Goal: Information Seeking & Learning: Learn about a topic

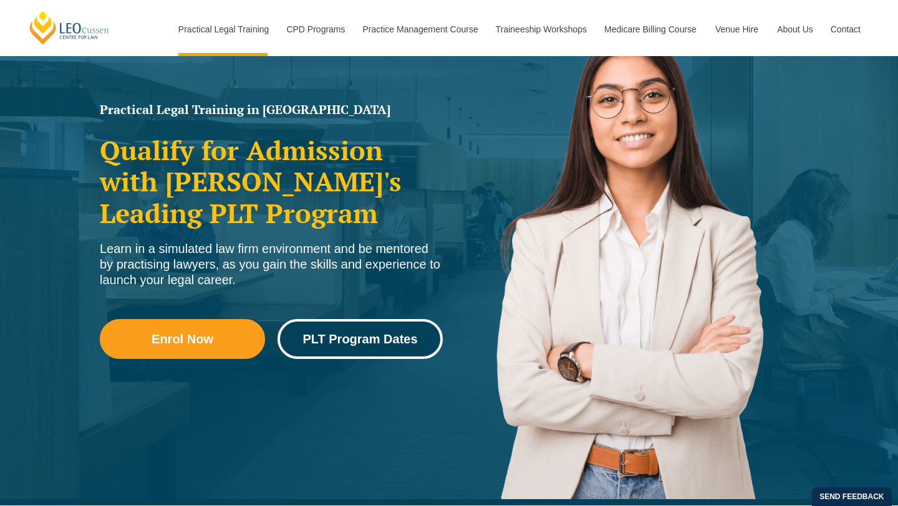
click at [353, 343] on span "PLT Program Dates" at bounding box center [359, 339] width 115 height 12
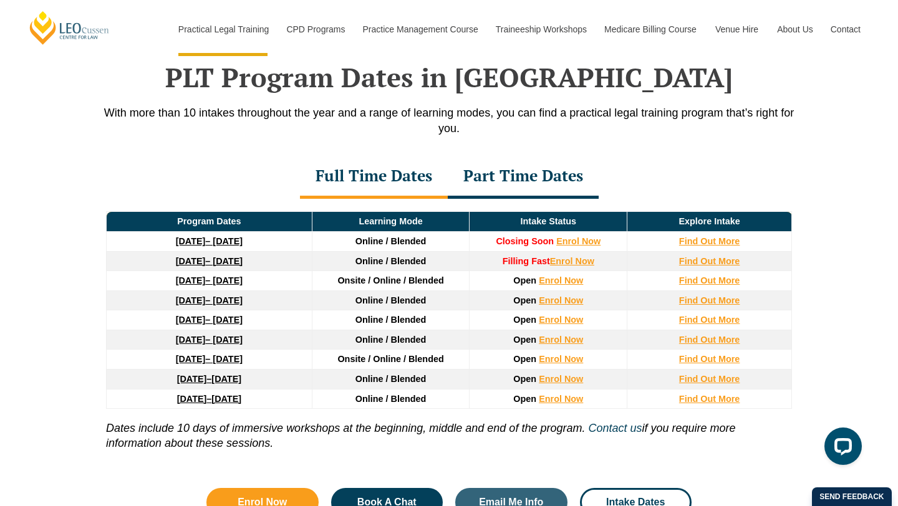
scroll to position [1627, 0]
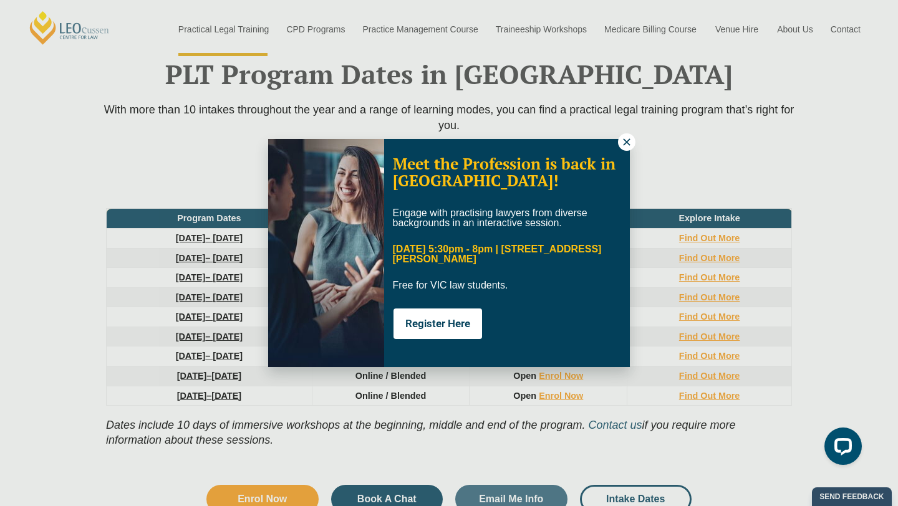
click at [629, 143] on icon at bounding box center [626, 142] width 11 height 11
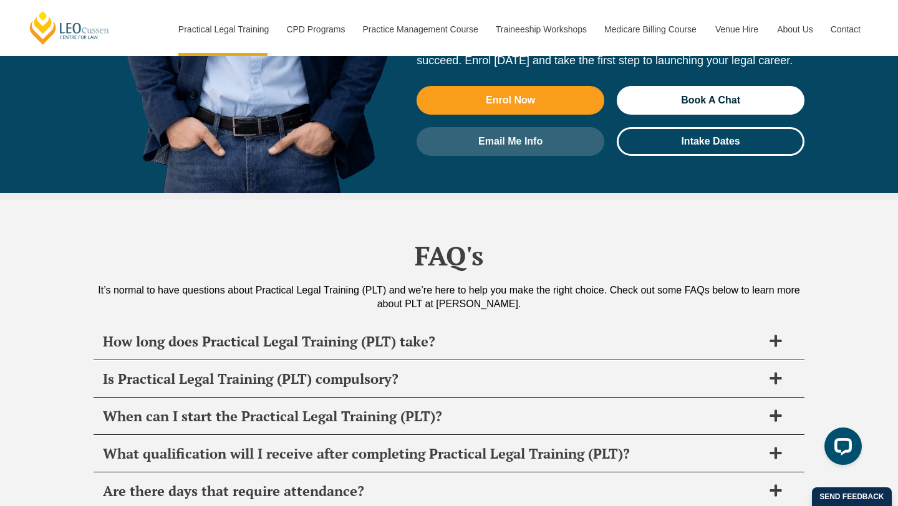
scroll to position [5774, 0]
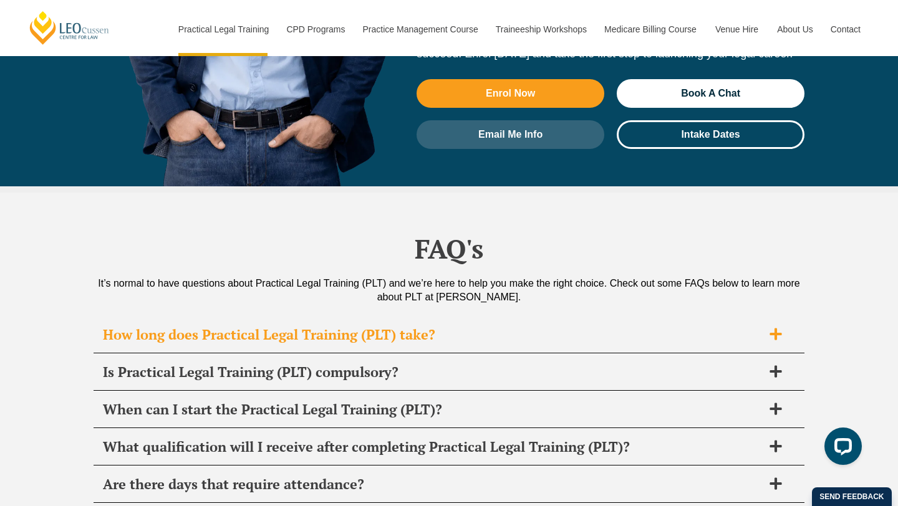
click at [778, 328] on icon at bounding box center [775, 334] width 12 height 12
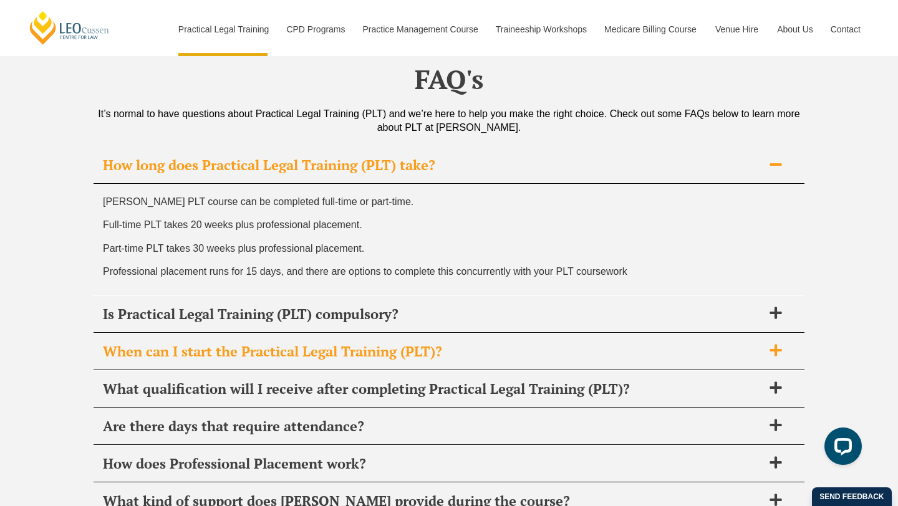
scroll to position [5964, 0]
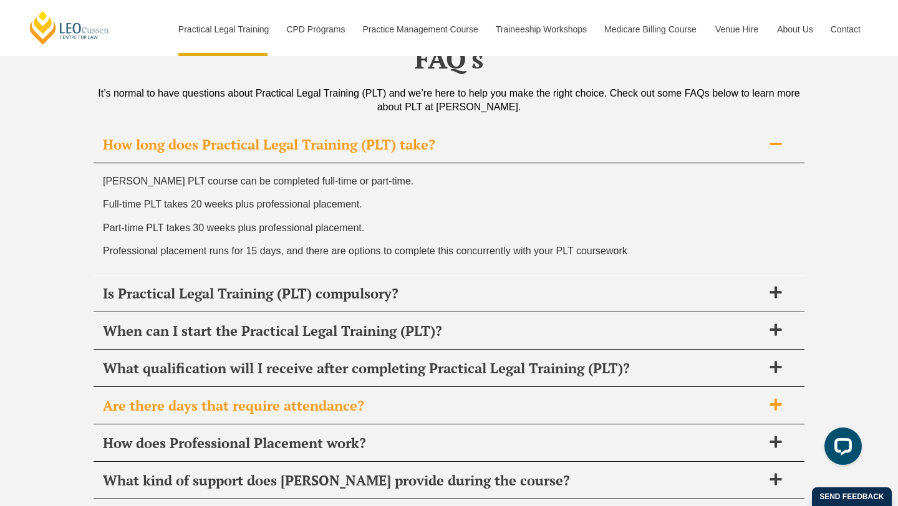
click at [672, 397] on h2 "Are there days that require attendance?" at bounding box center [433, 405] width 660 height 17
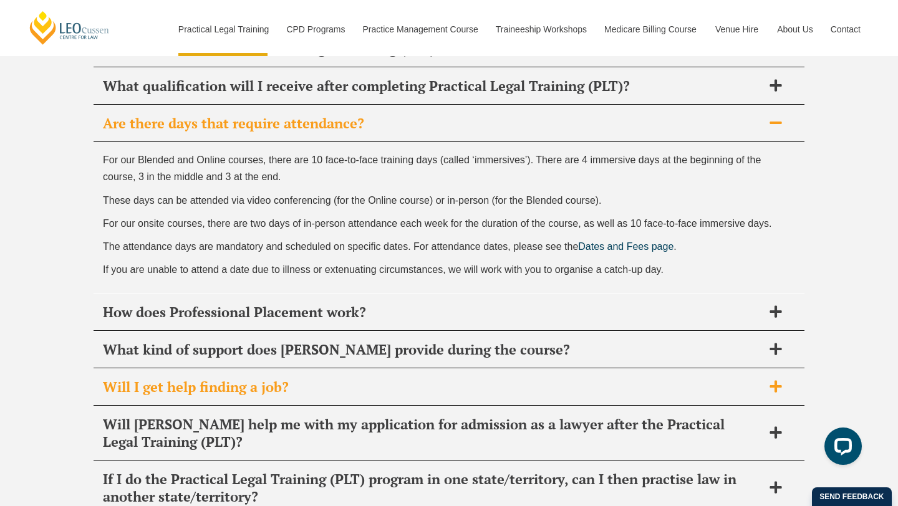
scroll to position [6137, 0]
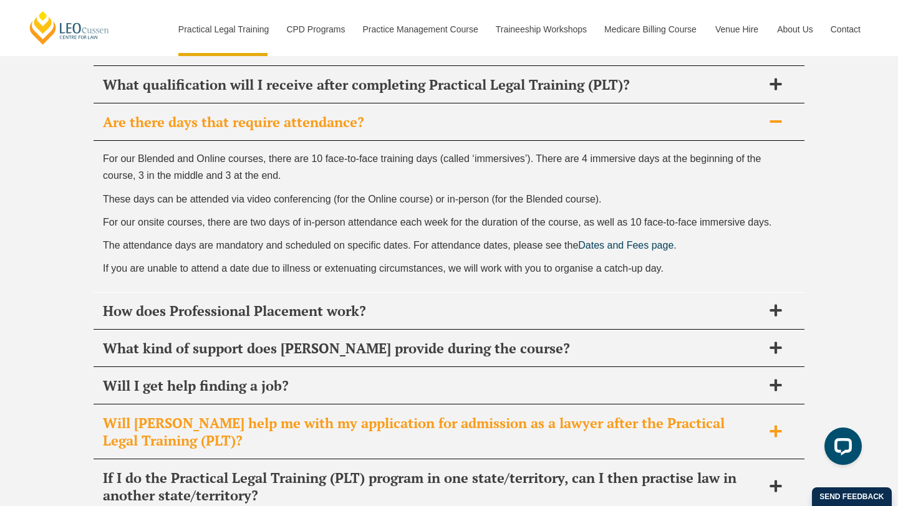
click at [730, 415] on h2 "Will [PERSON_NAME] help me with my application for admission as a lawyer after …" at bounding box center [433, 432] width 660 height 35
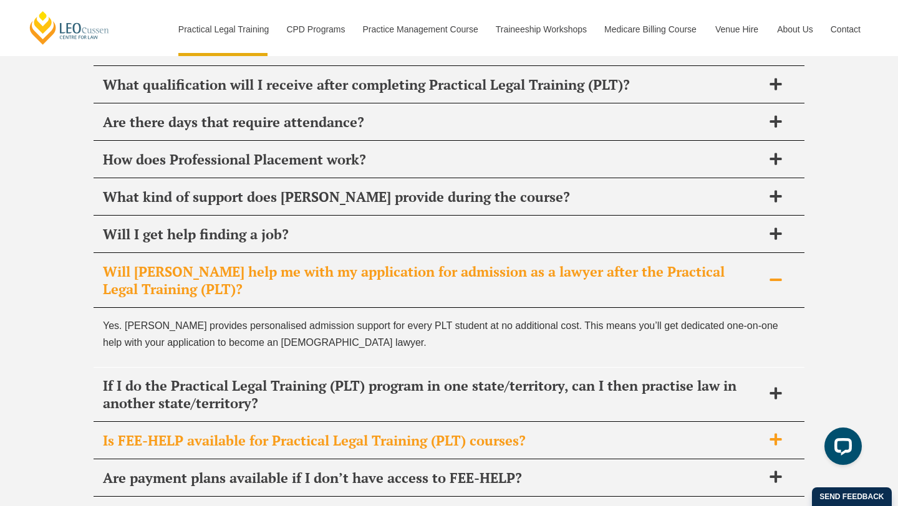
scroll to position [6142, 0]
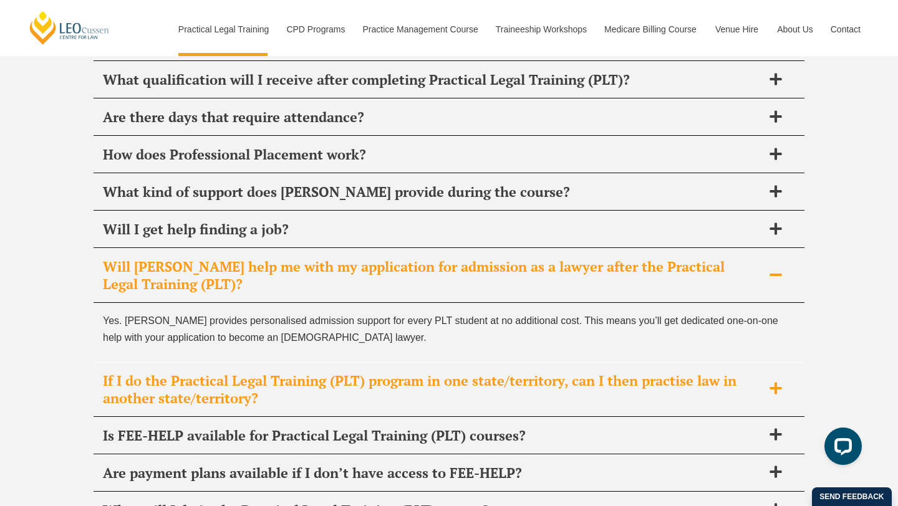
click at [683, 372] on h2 "If I do the Practical Legal Training (PLT) program in one state/territory, can …" at bounding box center [433, 389] width 660 height 35
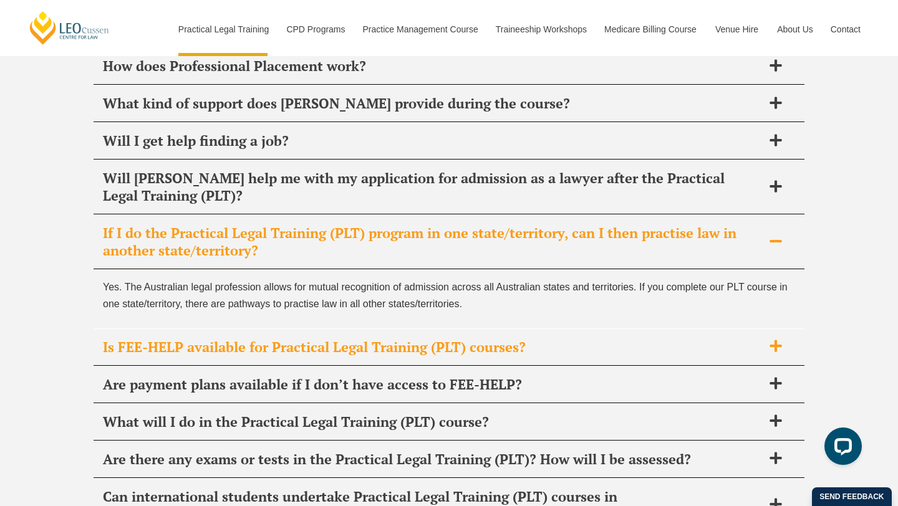
scroll to position [6232, 0]
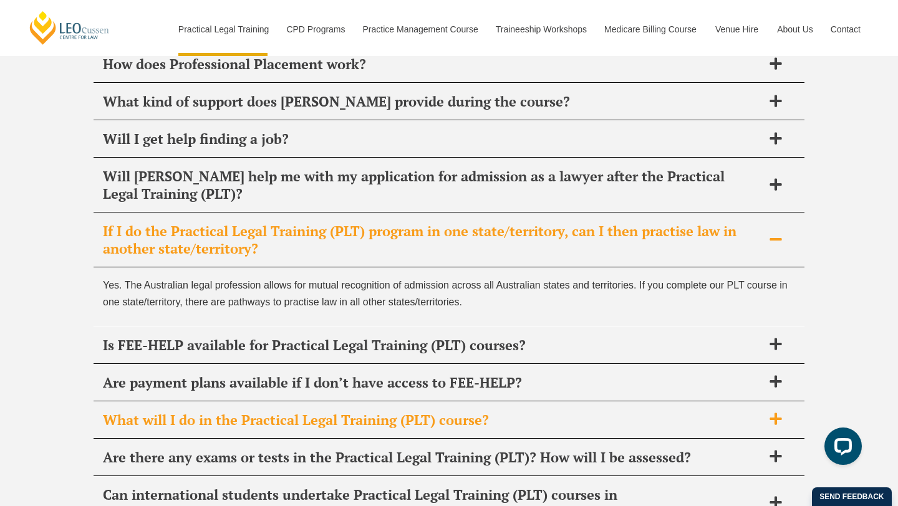
click at [637, 412] on h2 "What will I do in the Practical Legal Training (PLT) course?" at bounding box center [433, 420] width 660 height 17
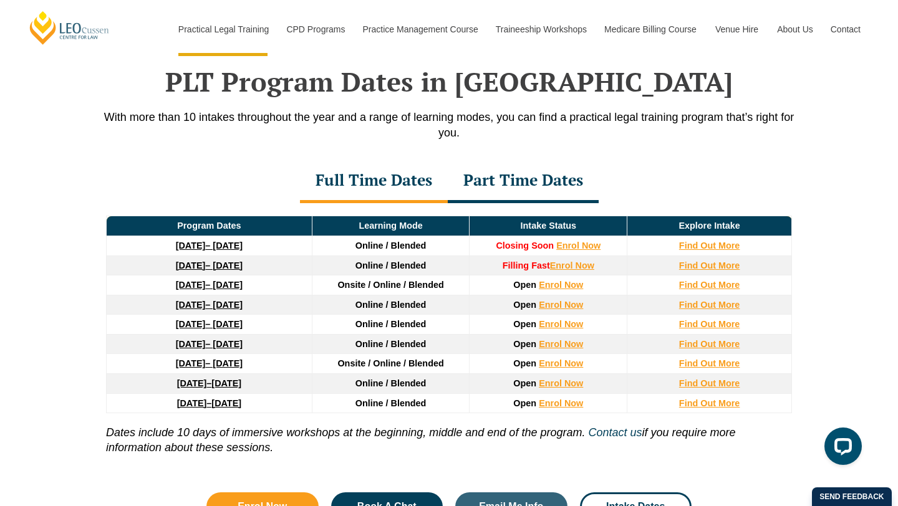
scroll to position [1621, 0]
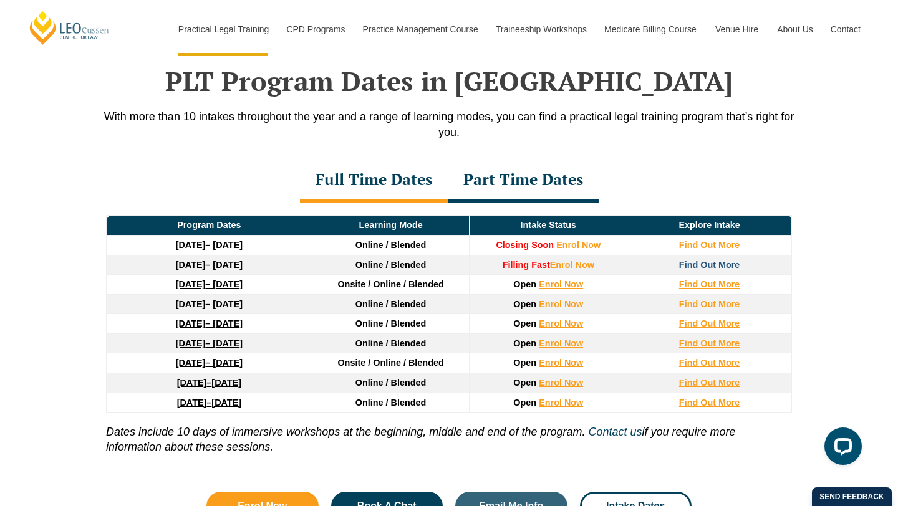
click at [721, 270] on strong "Find Out More" at bounding box center [709, 265] width 61 height 10
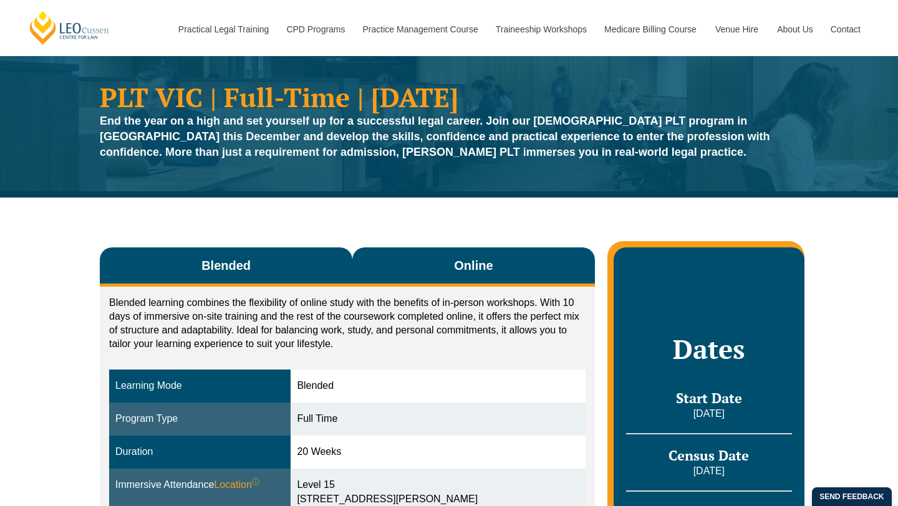
click at [481, 276] on button "Online" at bounding box center [473, 267] width 243 height 39
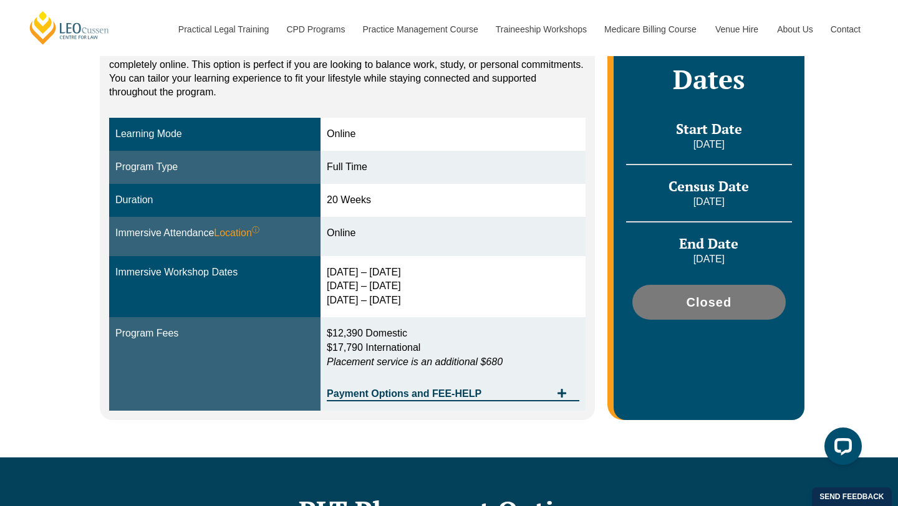
scroll to position [300, 0]
